Goal: Navigation & Orientation: Go to known website

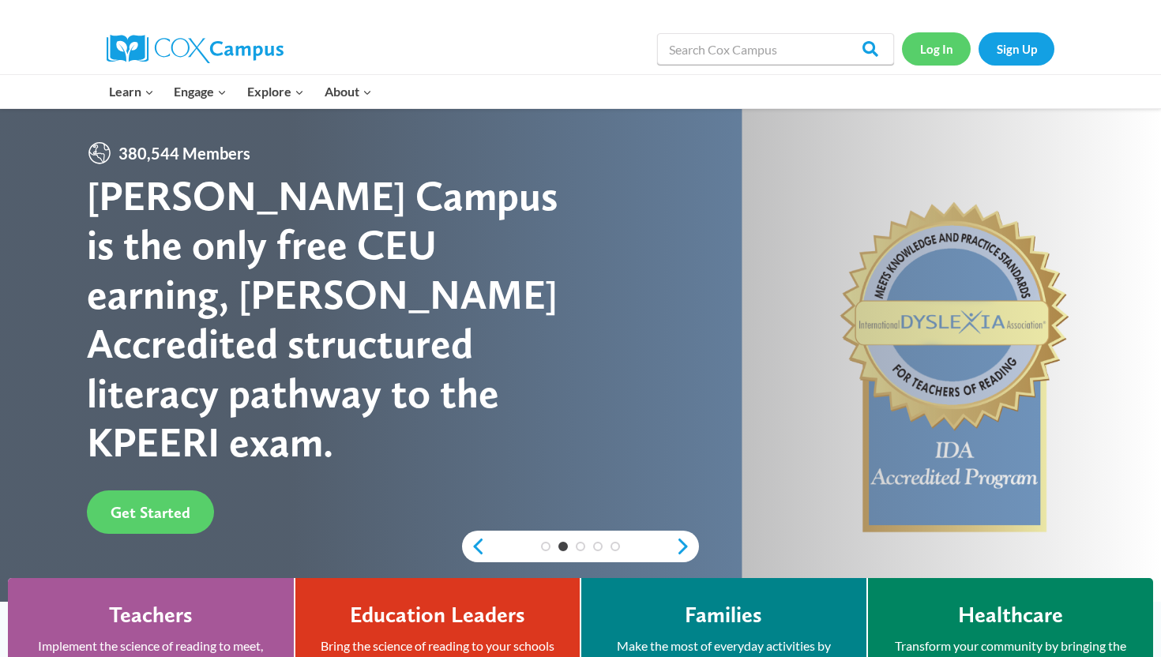
click at [939, 37] on link "Log In" at bounding box center [936, 48] width 69 height 32
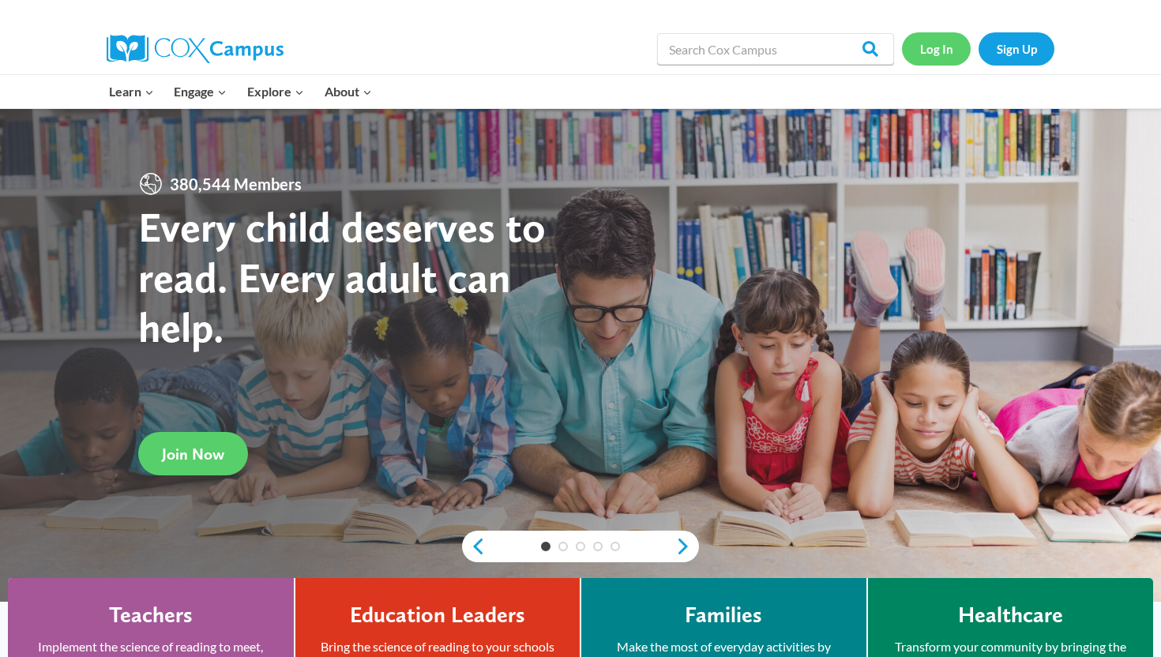
click at [946, 51] on link "Log In" at bounding box center [936, 48] width 69 height 32
